Goal: Task Accomplishment & Management: Use online tool/utility

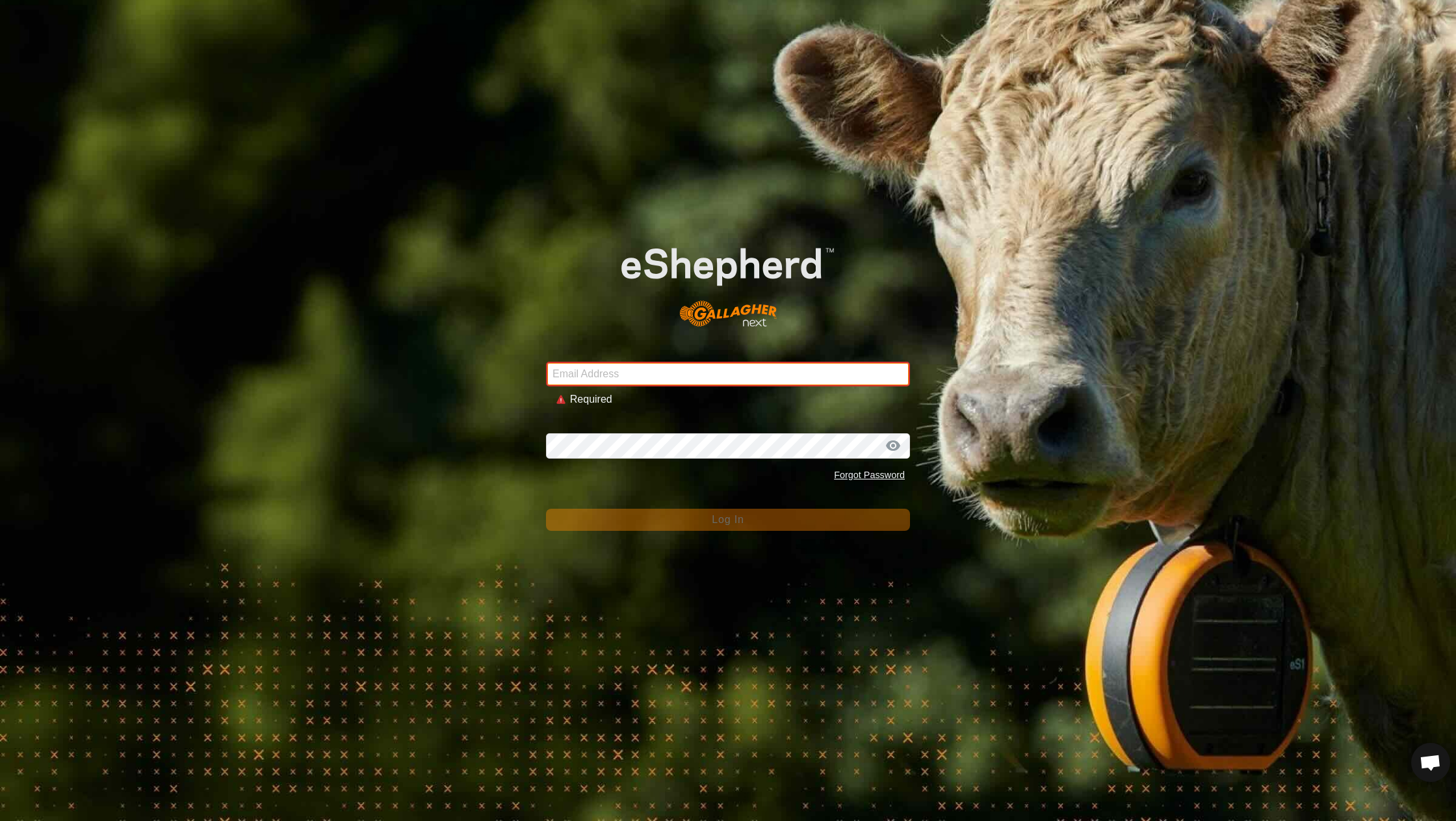
type input "[EMAIL_ADDRESS][DOMAIN_NAME]"
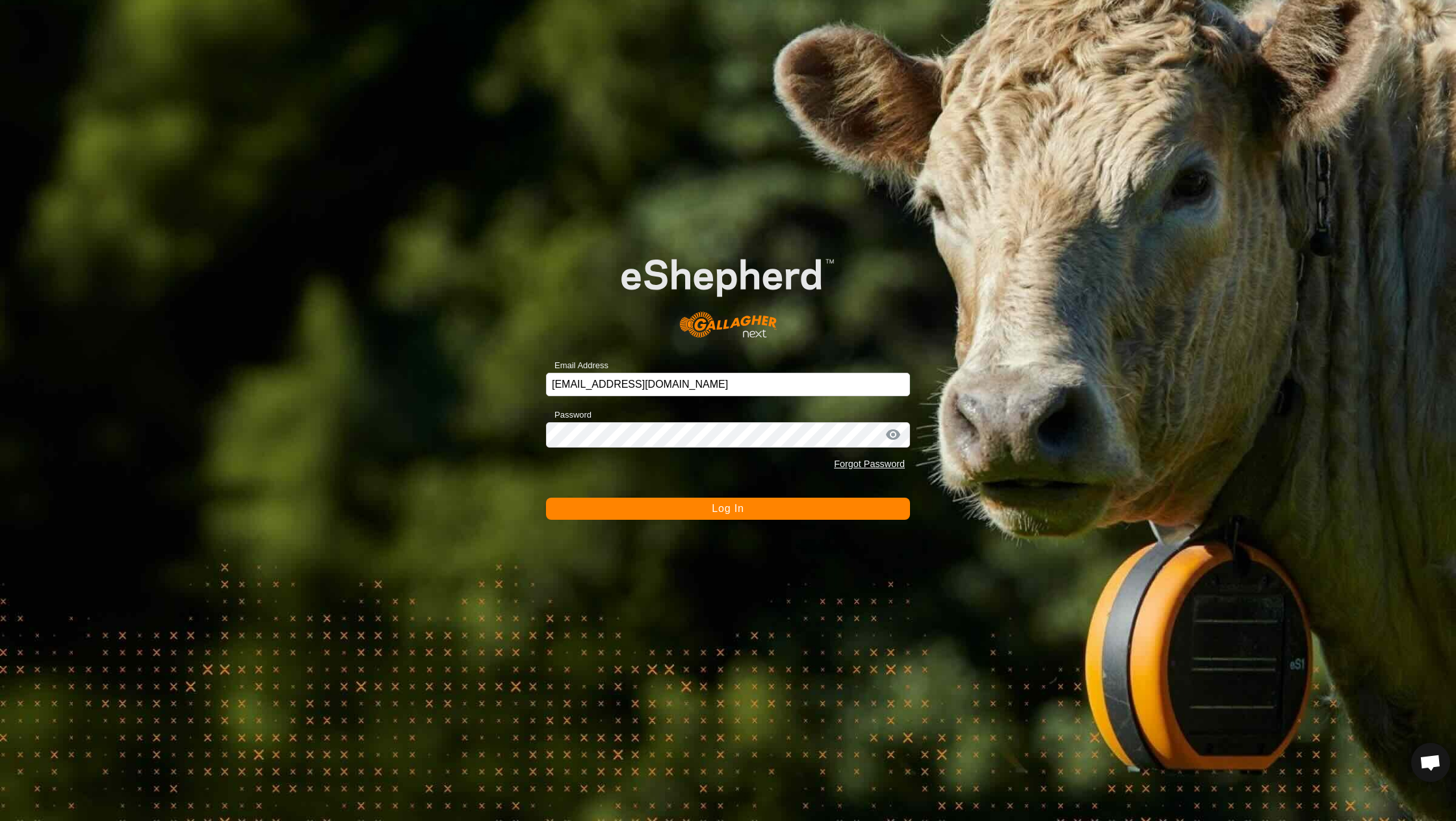
click at [635, 512] on button "Log In" at bounding box center [728, 508] width 364 height 23
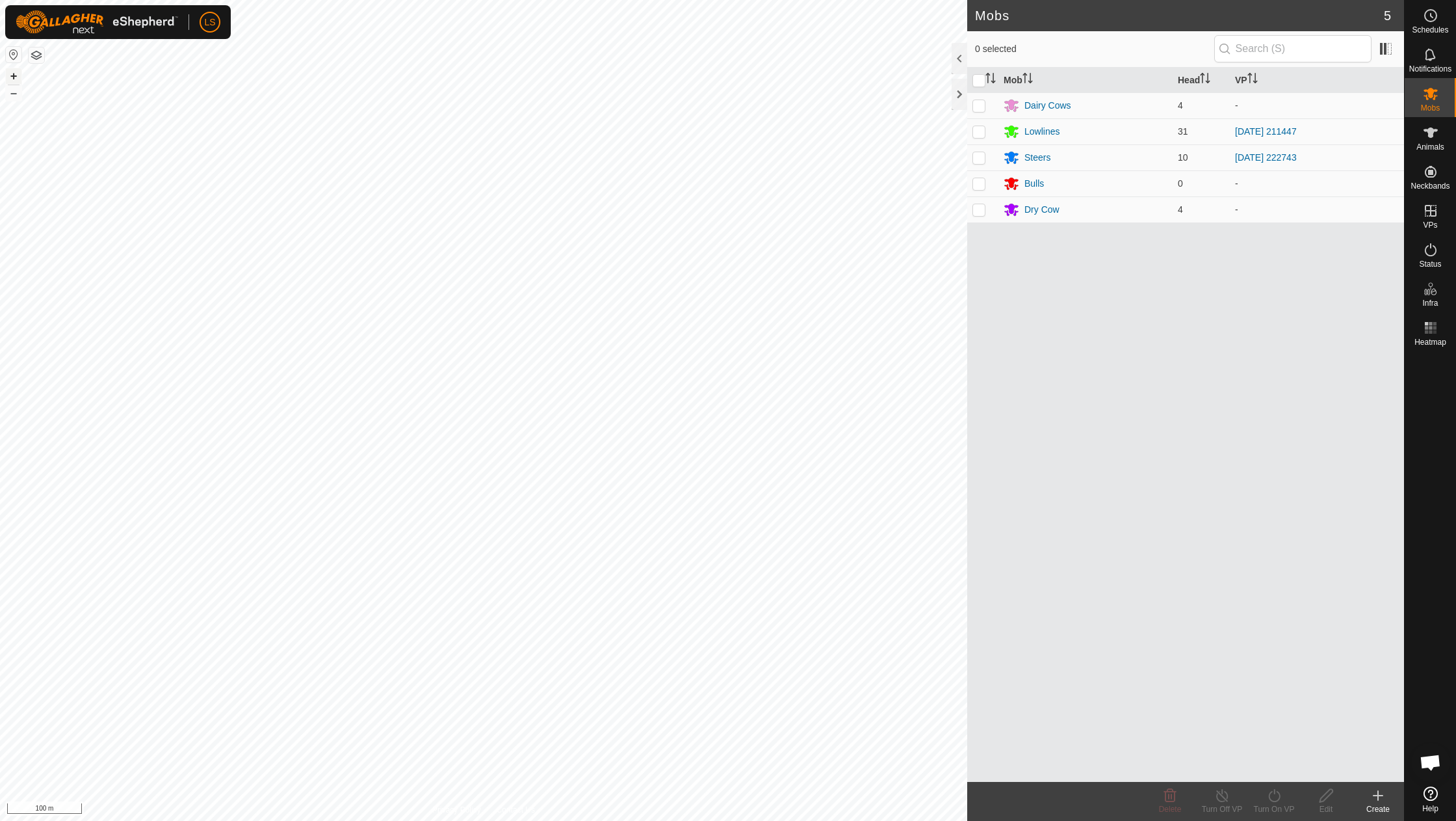
click at [13, 75] on button "+" at bounding box center [13, 76] width 16 height 16
click at [13, 74] on button "+" at bounding box center [13, 76] width 16 height 16
click at [13, 92] on button "–" at bounding box center [13, 93] width 16 height 16
click at [1433, 212] on icon at bounding box center [1430, 210] width 16 height 16
click at [1356, 214] on link "In Rotation" at bounding box center [1348, 209] width 111 height 26
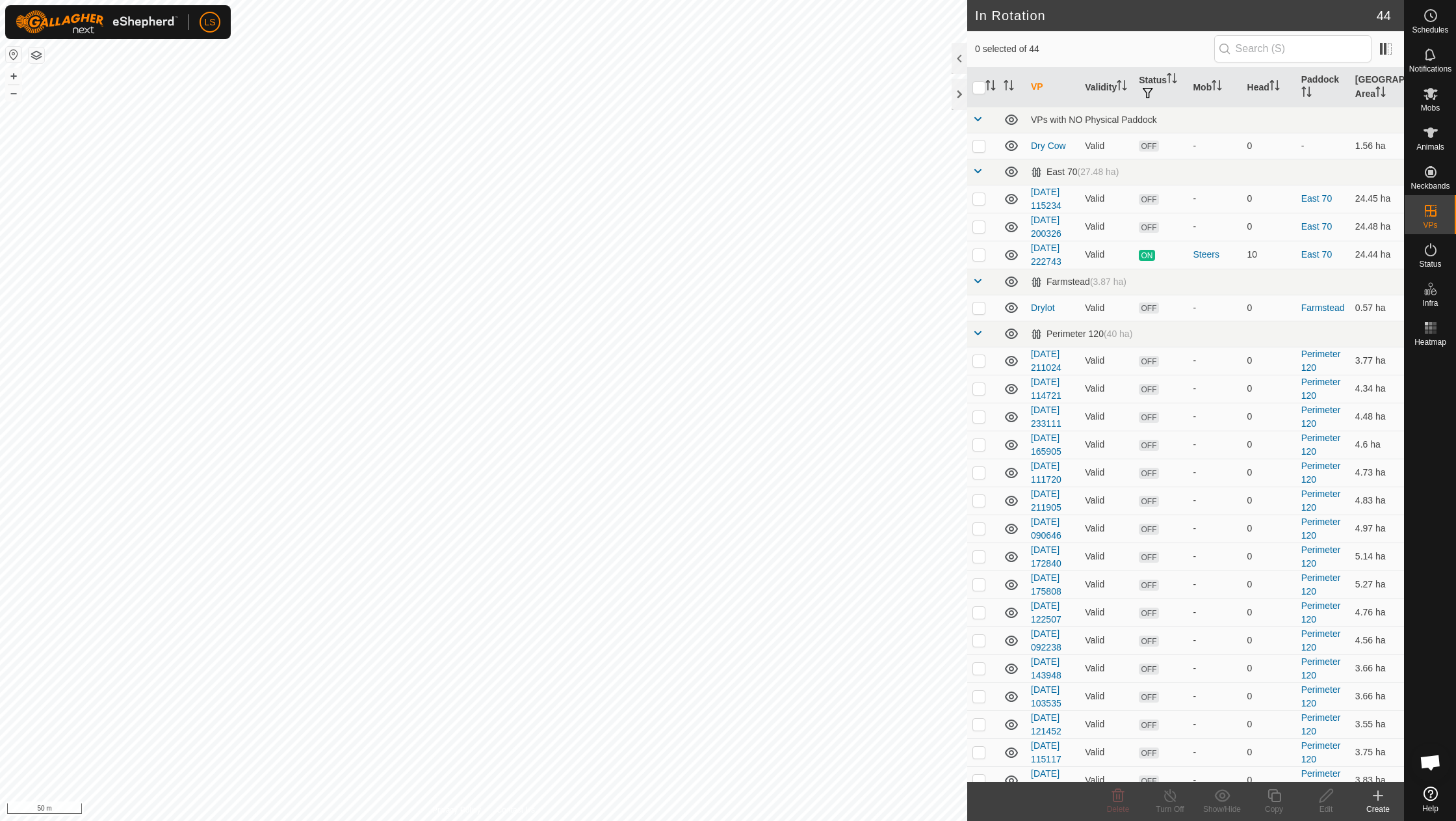
click at [1377, 798] on icon at bounding box center [1378, 795] width 16 height 16
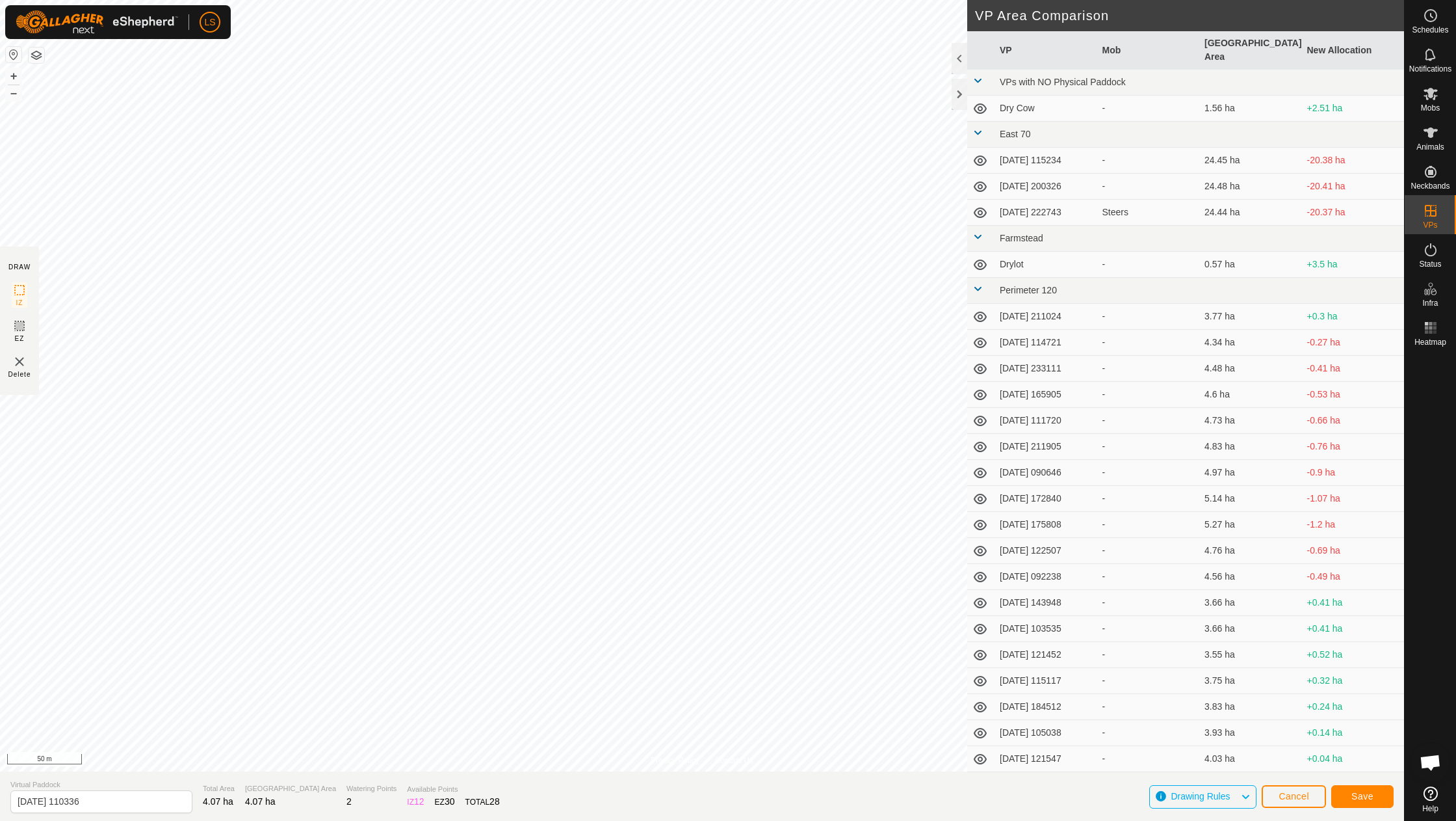
click at [1368, 802] on button "Save" at bounding box center [1362, 796] width 63 height 23
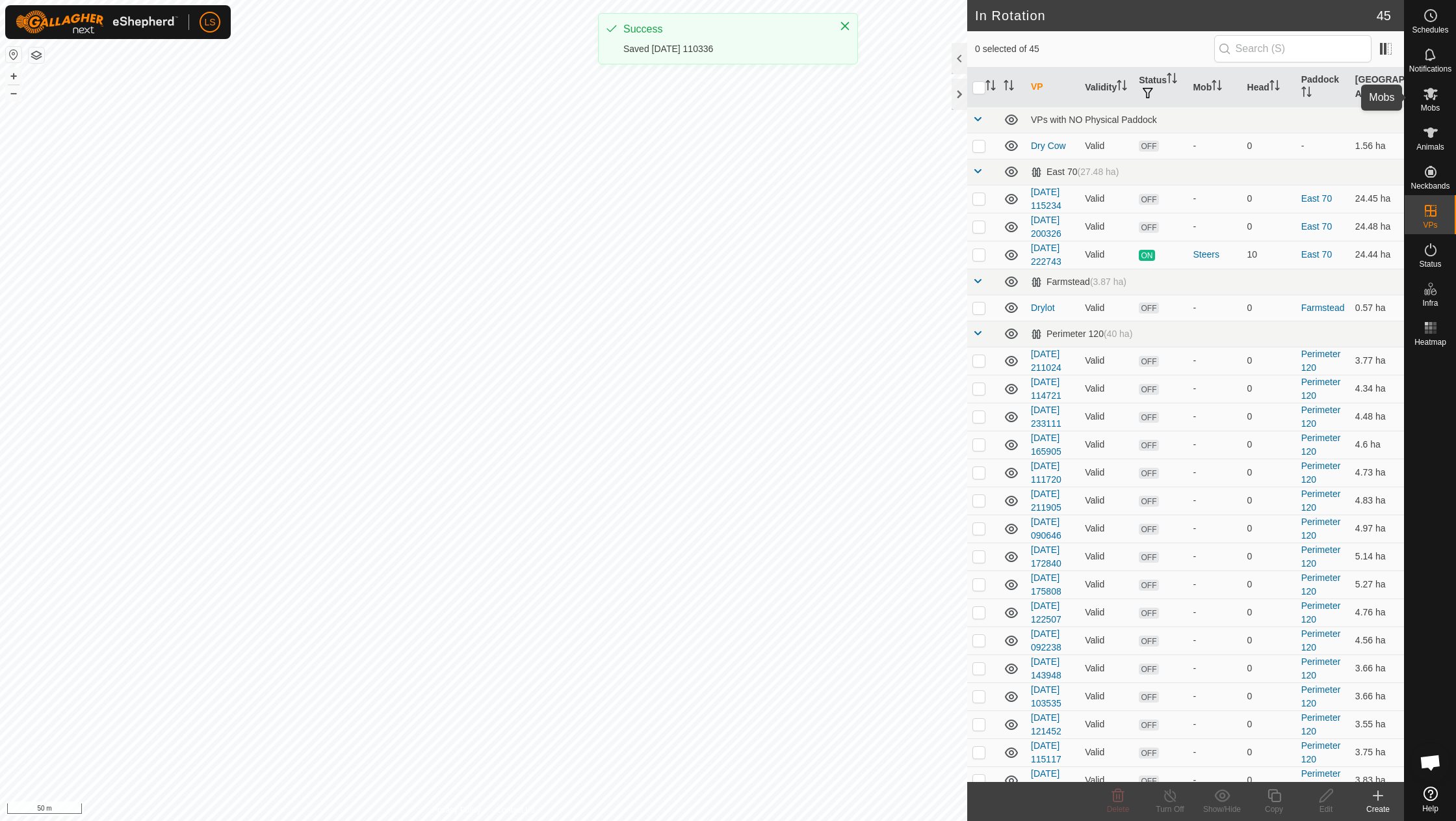
click at [1428, 97] on icon at bounding box center [1430, 93] width 14 height 13
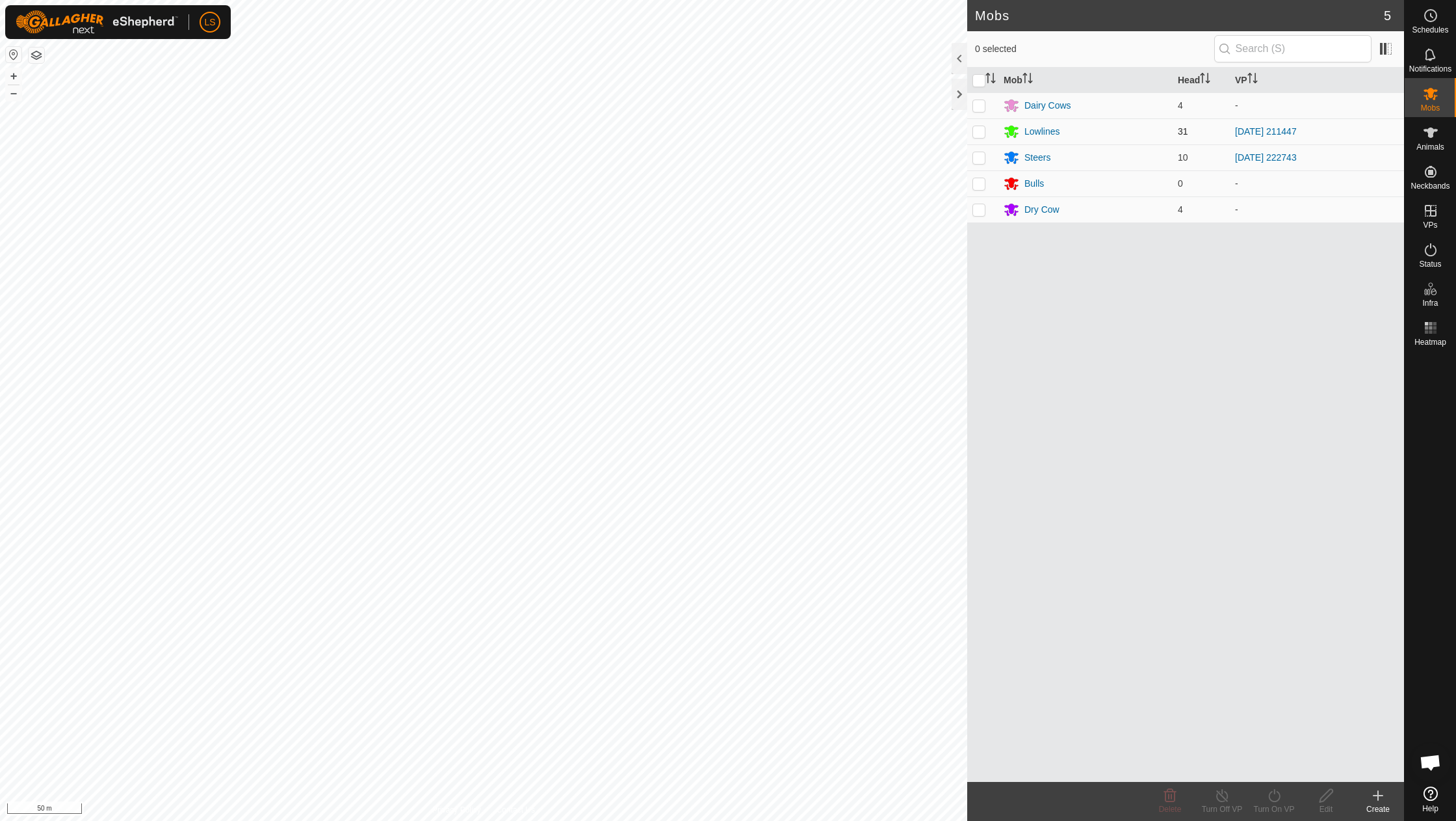
click at [981, 130] on p-checkbox at bounding box center [979, 131] width 13 height 10
checkbox input "true"
click at [1272, 801] on icon at bounding box center [1274, 795] width 12 height 13
click at [1283, 768] on link "Now" at bounding box center [1313, 766] width 128 height 26
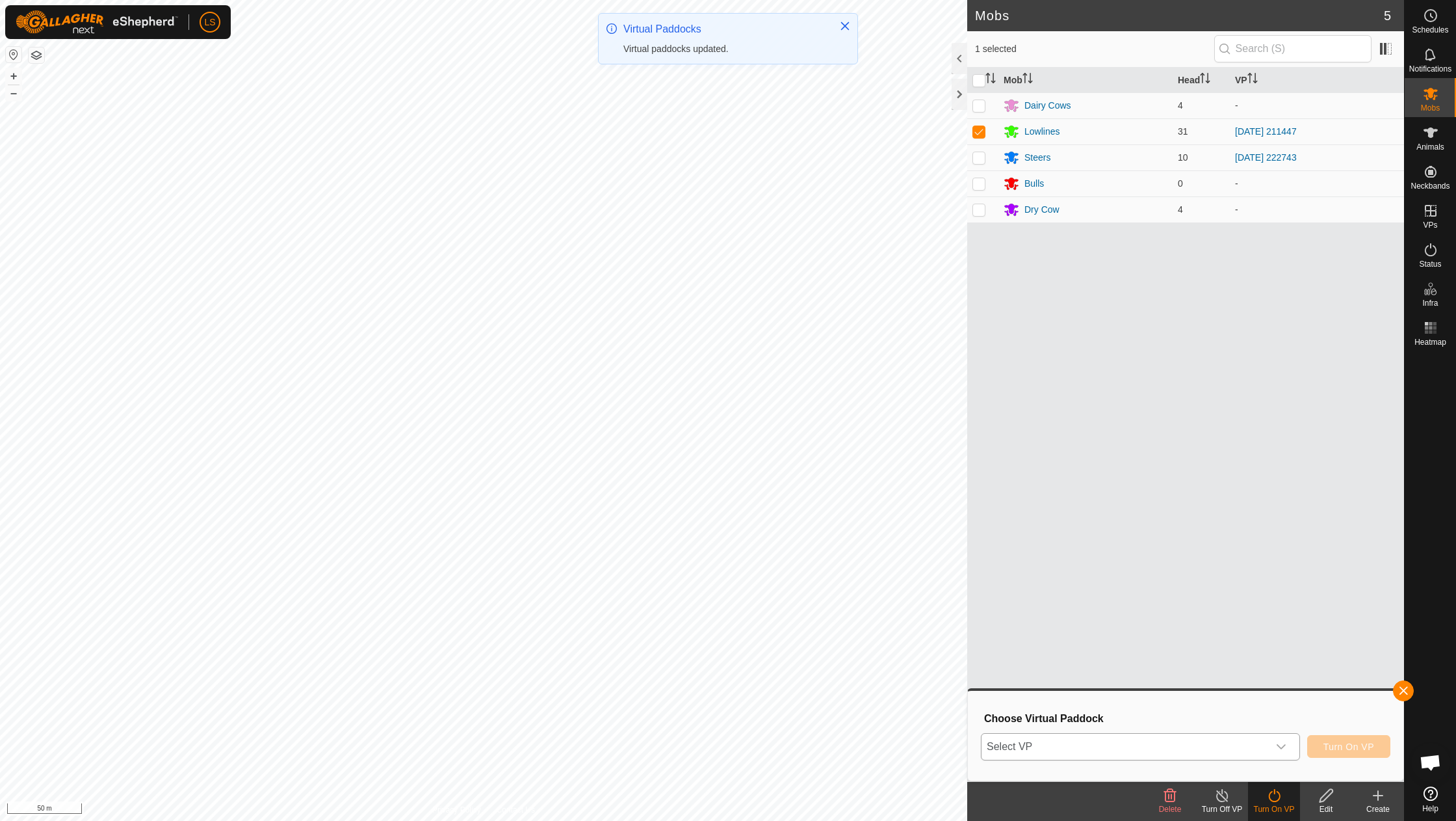
click at [1279, 748] on icon "dropdown trigger" at bounding box center [1281, 747] width 10 height 10
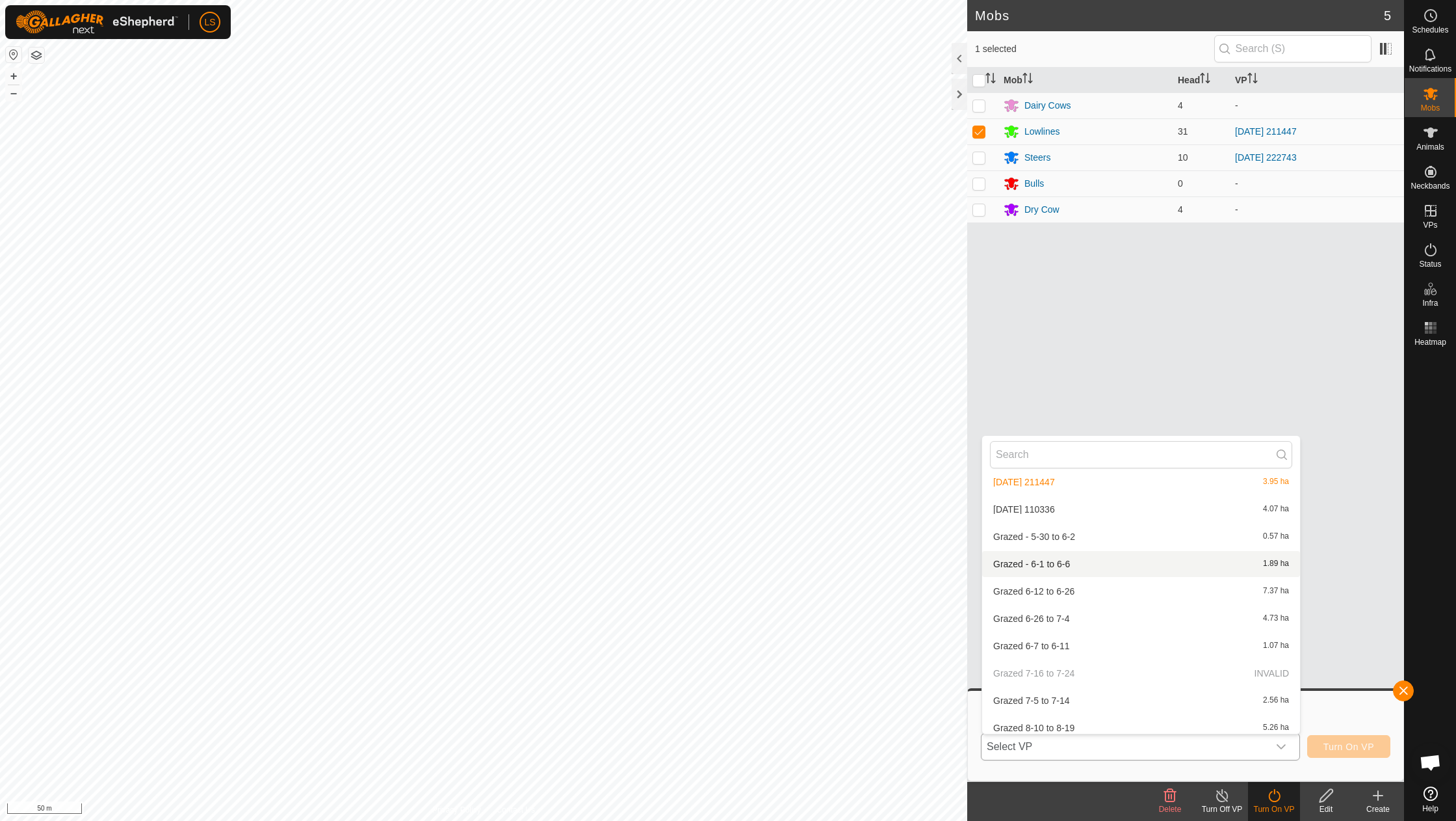
scroll to position [919, 0]
click at [1059, 548] on li "[DATE] 110336 4.07 ha" at bounding box center [1141, 561] width 318 height 26
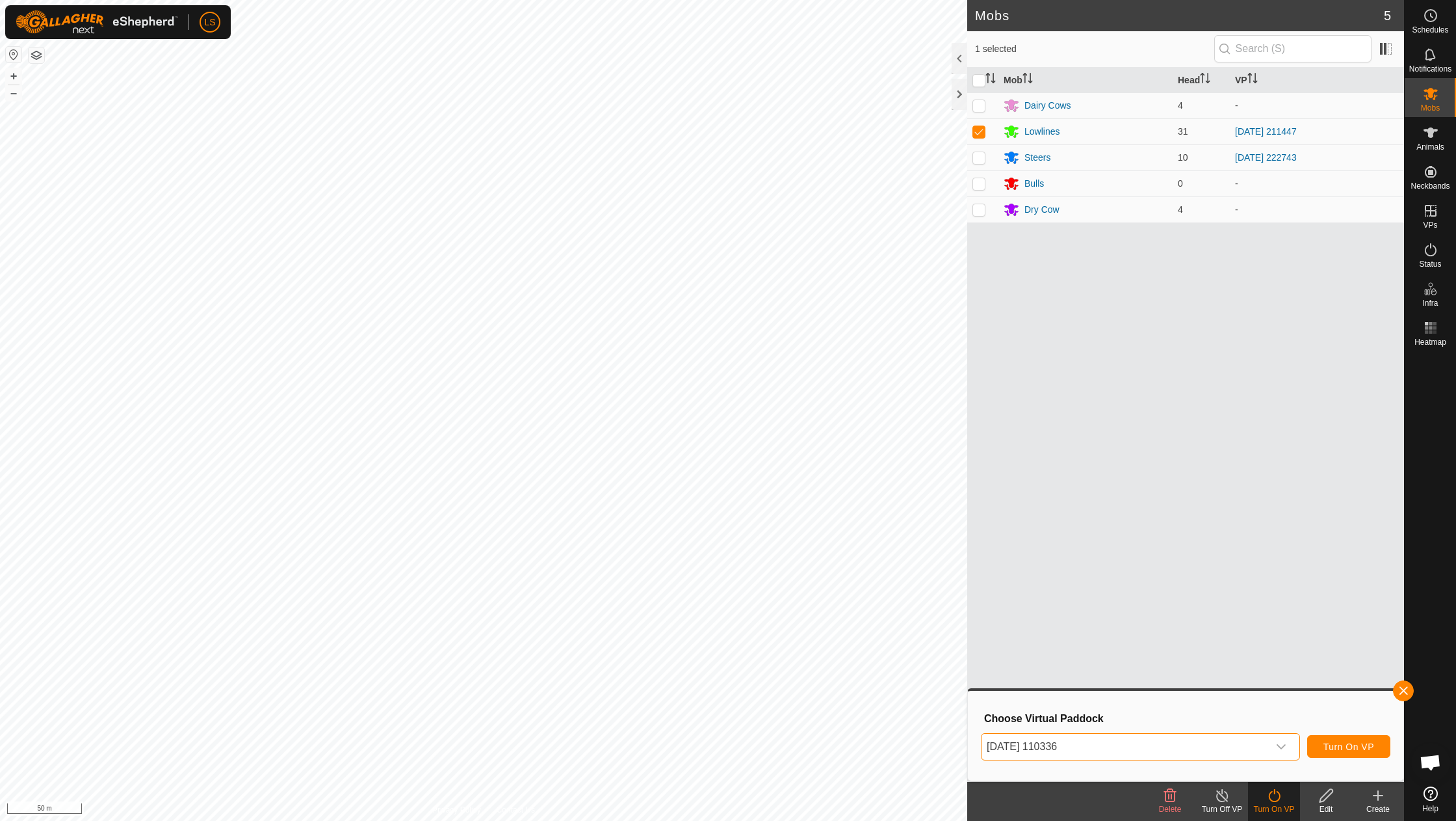
click at [1358, 742] on span "Turn On VP" at bounding box center [1348, 747] width 51 height 10
